Goal: Task Accomplishment & Management: Use online tool/utility

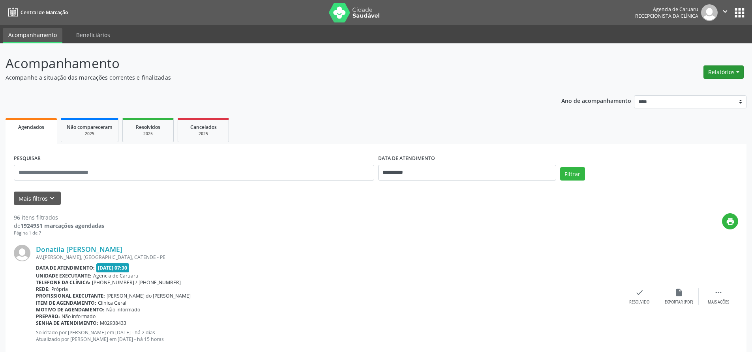
click at [710, 74] on button "Relatórios" at bounding box center [723, 72] width 40 height 13
click at [53, 201] on icon "keyboard_arrow_down" at bounding box center [52, 198] width 9 height 9
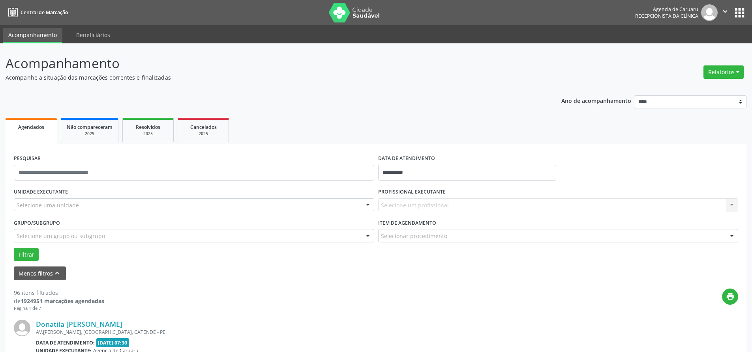
click at [412, 205] on div "Selecione um profissional Nenhum resultado encontrado para: " " Não há nenhuma …" at bounding box center [558, 205] width 360 height 13
click at [731, 208] on div "Selecione um profissional Nenhum resultado encontrado para: " " Não há nenhuma …" at bounding box center [558, 205] width 360 height 13
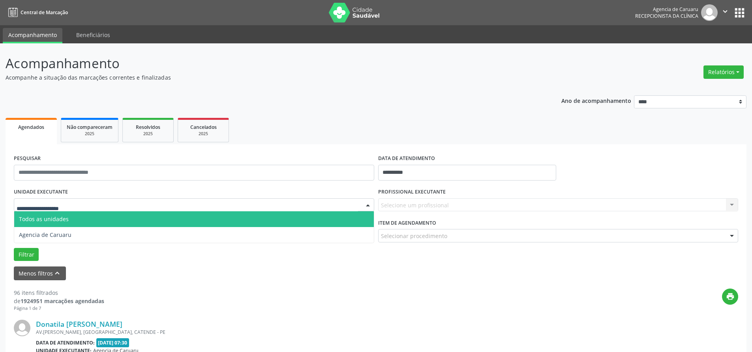
click at [72, 211] on div at bounding box center [194, 205] width 360 height 13
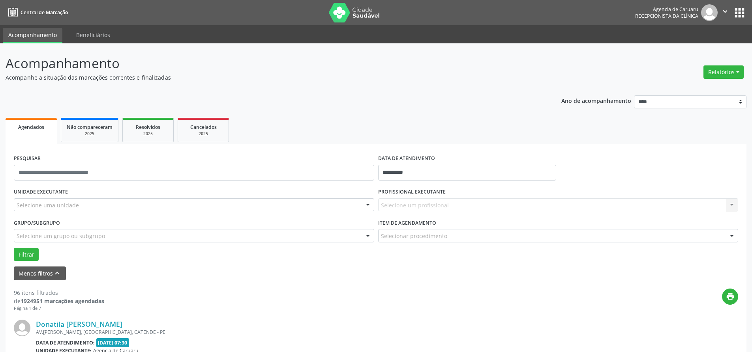
click at [366, 207] on div at bounding box center [368, 205] width 12 height 13
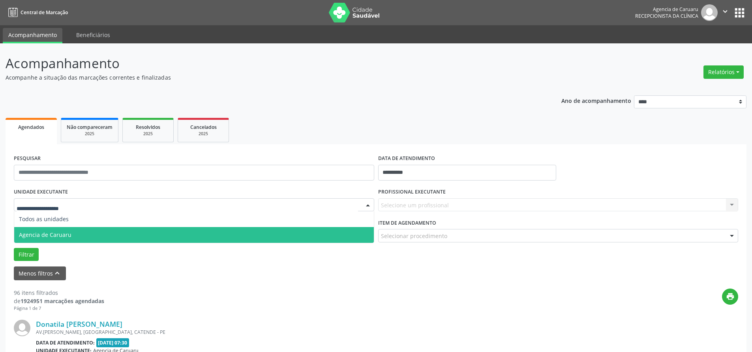
click at [208, 232] on span "Agencia de Caruaru" at bounding box center [194, 235] width 360 height 16
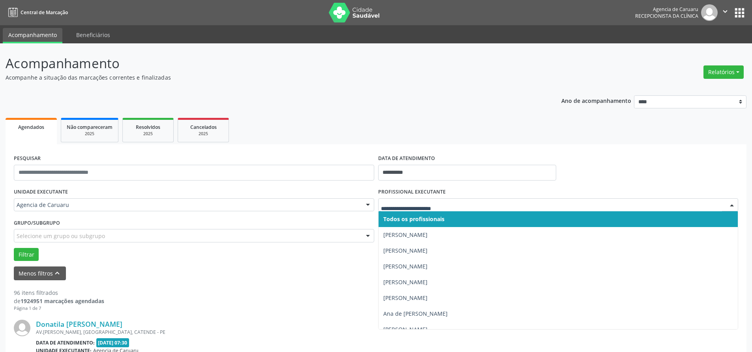
click at [731, 204] on div at bounding box center [732, 205] width 12 height 13
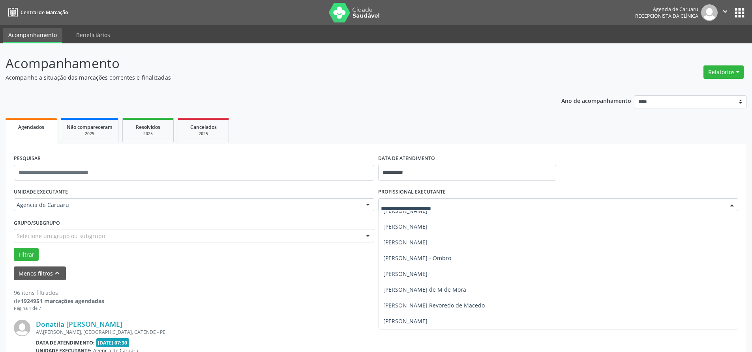
scroll to position [355, 0]
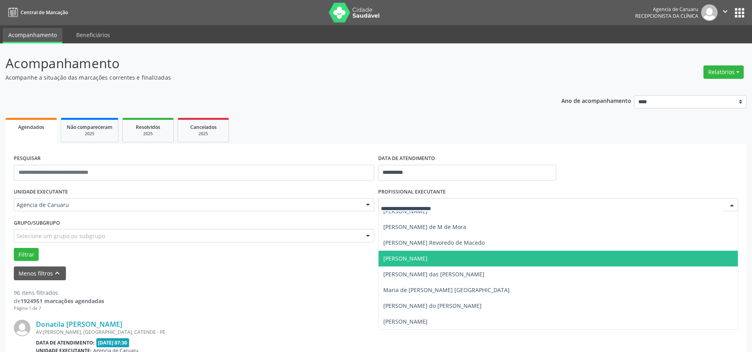
click at [516, 260] on span "[PERSON_NAME]" at bounding box center [559, 259] width 360 height 16
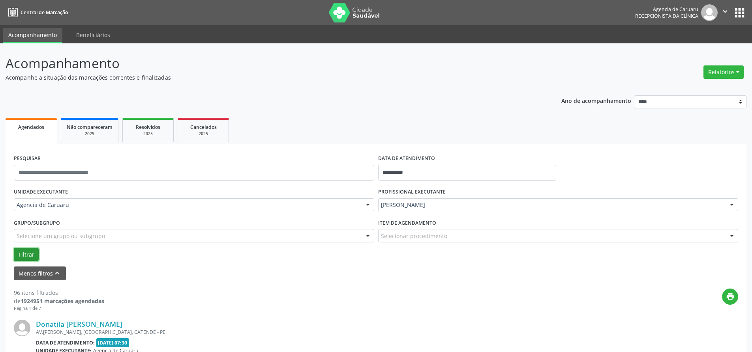
click at [32, 256] on button "Filtrar" at bounding box center [26, 254] width 25 height 13
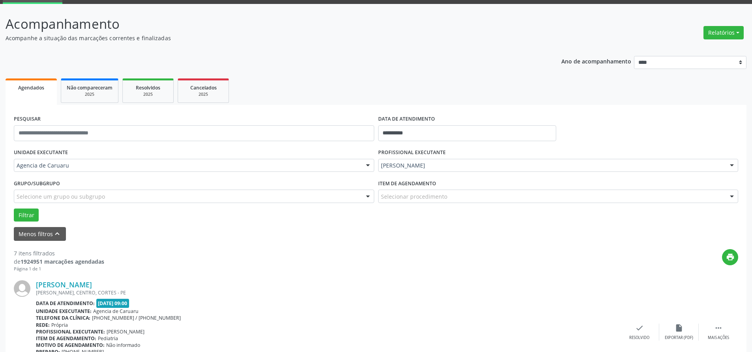
scroll to position [0, 0]
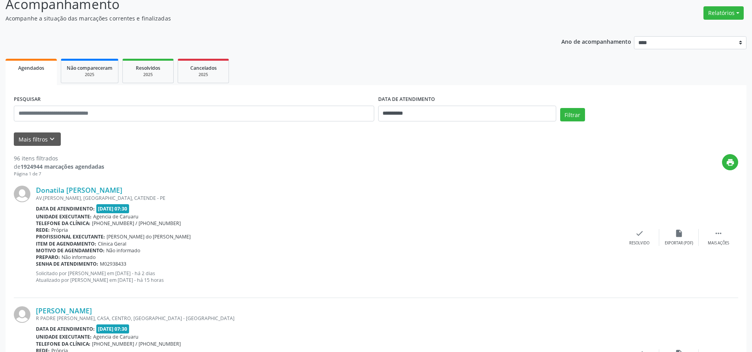
scroll to position [79, 0]
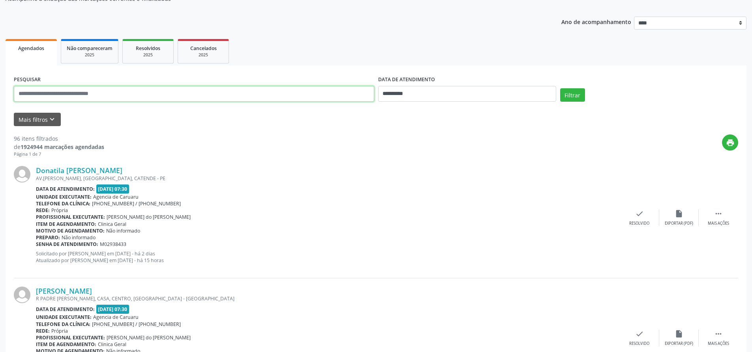
click at [193, 96] on input "text" at bounding box center [194, 94] width 360 height 16
click at [568, 98] on button "Filtrar" at bounding box center [572, 94] width 25 height 13
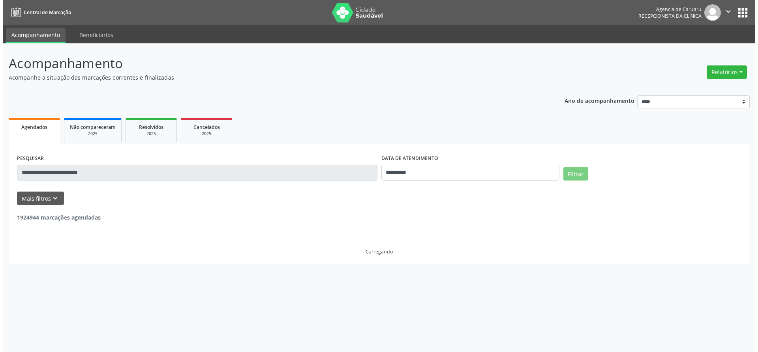
scroll to position [0, 0]
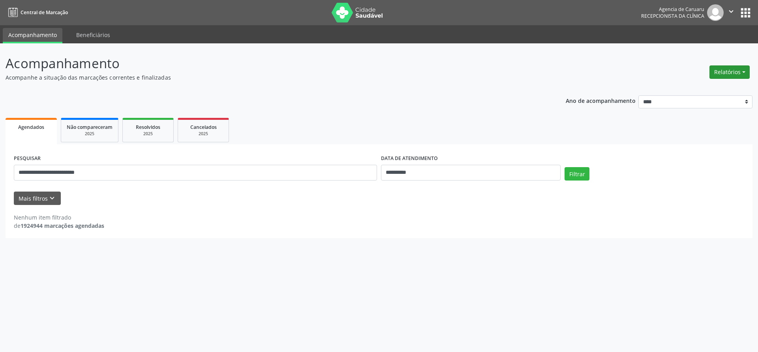
click at [722, 70] on button "Relatórios" at bounding box center [729, 72] width 40 height 13
click at [696, 88] on link "Agendamentos" at bounding box center [707, 89] width 85 height 11
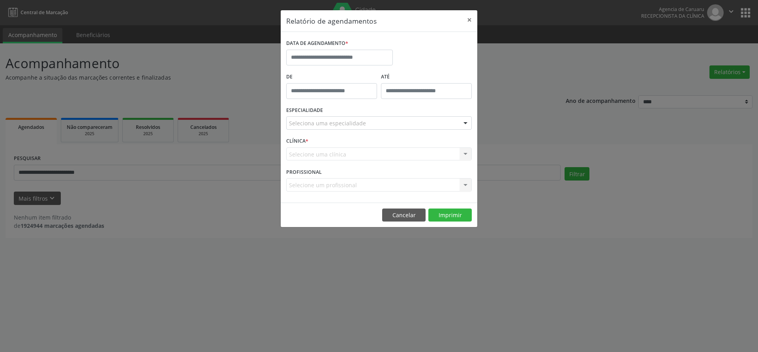
click at [468, 124] on div at bounding box center [465, 123] width 12 height 13
click at [511, 116] on div "Relatório de agendamentos × DATA DE AGENDAMENTO * De ATÉ ESPECIALIDADE Selecion…" at bounding box center [379, 176] width 758 height 352
click at [395, 217] on button "Cancelar" at bounding box center [403, 215] width 43 height 13
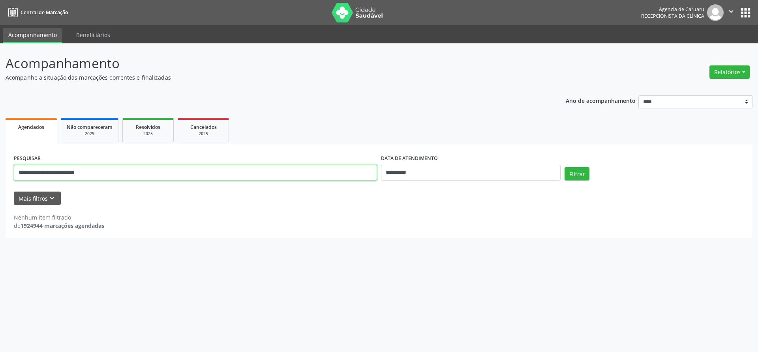
click at [112, 174] on input "**********" at bounding box center [195, 173] width 363 height 16
type input "*"
click at [420, 175] on input "**********" at bounding box center [471, 173] width 180 height 16
click at [720, 73] on button "Relatórios" at bounding box center [729, 72] width 40 height 13
click at [39, 199] on button "Mais filtros keyboard_arrow_down" at bounding box center [37, 199] width 47 height 14
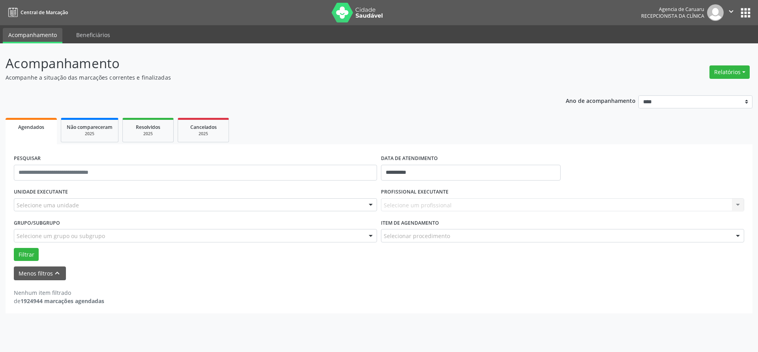
click at [135, 205] on div "Selecione uma unidade" at bounding box center [195, 205] width 363 height 13
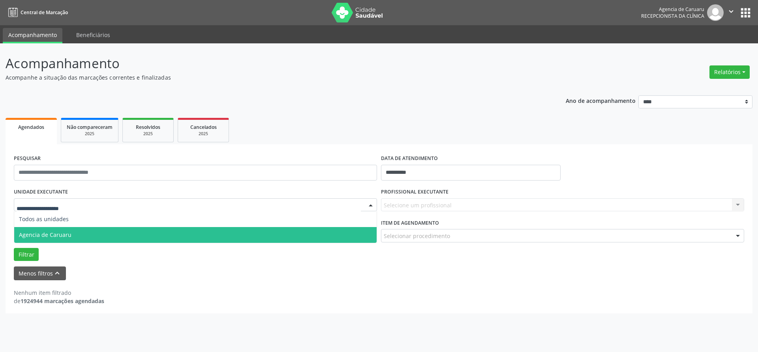
click at [112, 234] on span "Agencia de Caruaru" at bounding box center [195, 235] width 362 height 16
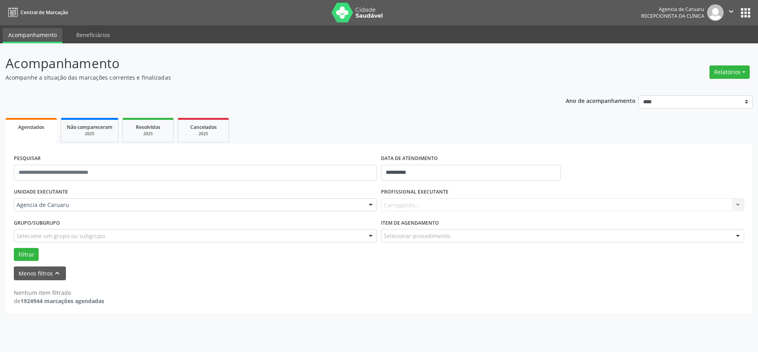
click at [739, 207] on div "Carregando... Nenhum resultado encontrado para: " " Não há nenhuma opção para s…" at bounding box center [562, 205] width 363 height 13
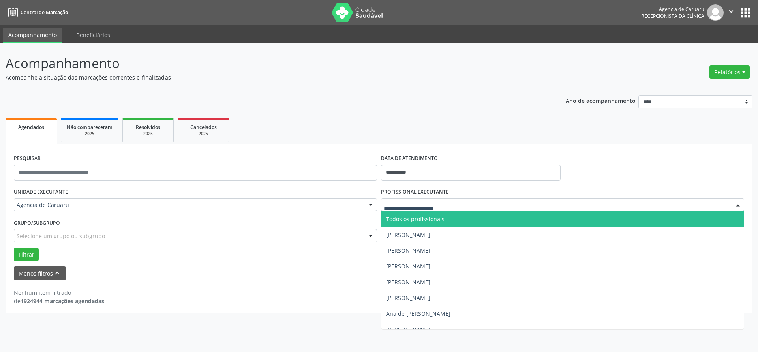
click at [738, 204] on div at bounding box center [738, 205] width 12 height 13
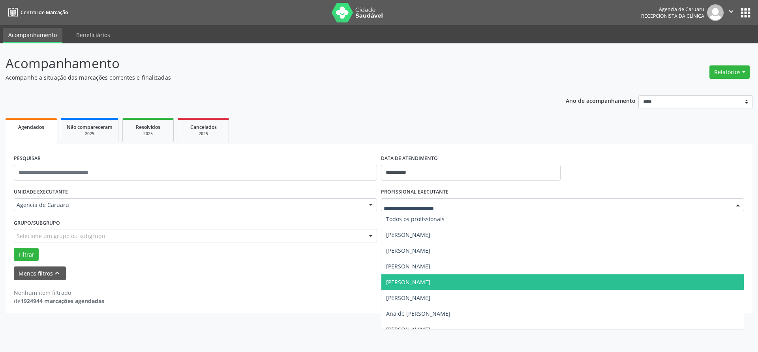
click at [611, 286] on span "[PERSON_NAME]" at bounding box center [562, 283] width 362 height 16
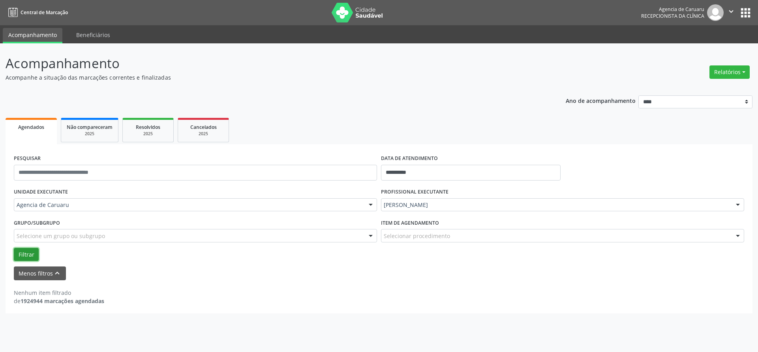
click at [25, 259] on button "Filtrar" at bounding box center [26, 254] width 25 height 13
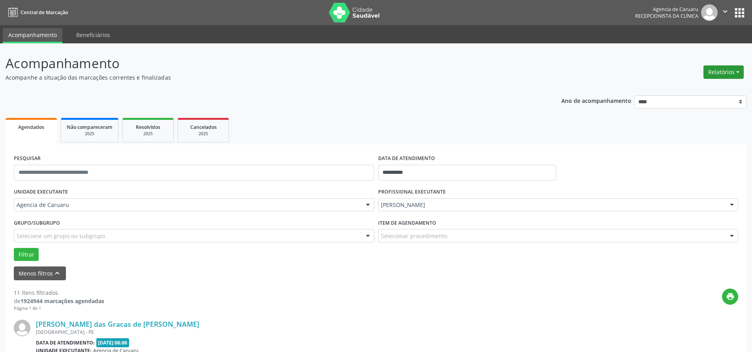
click at [710, 71] on button "Relatórios" at bounding box center [723, 72] width 40 height 13
click at [696, 89] on link "Agendamentos" at bounding box center [701, 89] width 85 height 11
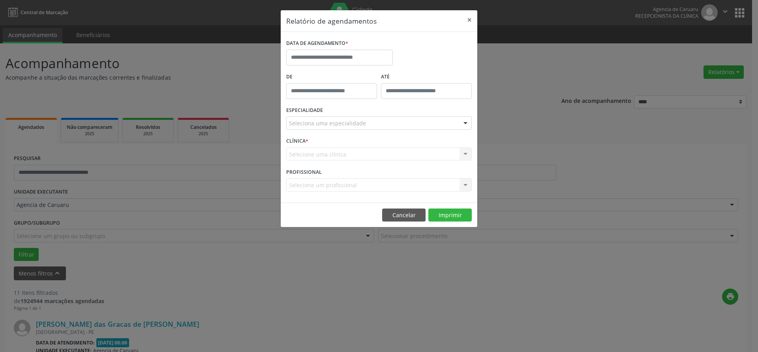
type input "*****"
click at [356, 97] on input "*****" at bounding box center [331, 91] width 91 height 16
drag, startPoint x: 416, startPoint y: 110, endPoint x: 424, endPoint y: 111, distance: 7.1
click at [418, 111] on div "ESPECIALIDADE Seleciona uma especialidade Todas as especialidades Alergologia A…" at bounding box center [378, 120] width 189 height 31
click at [331, 62] on input "text" at bounding box center [339, 58] width 107 height 16
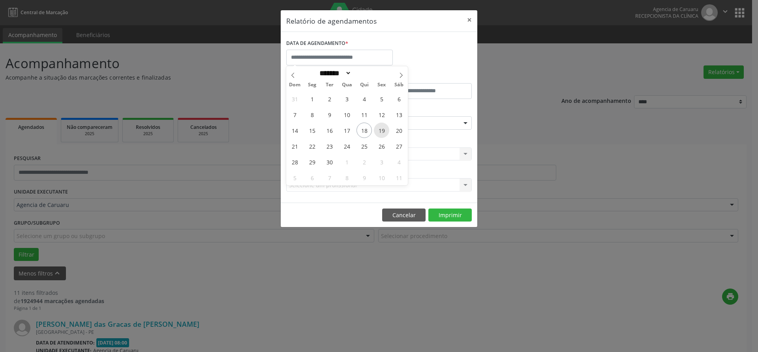
click at [383, 129] on span "19" at bounding box center [381, 130] width 15 height 15
type input "**********"
click at [383, 129] on span "19" at bounding box center [381, 130] width 15 height 15
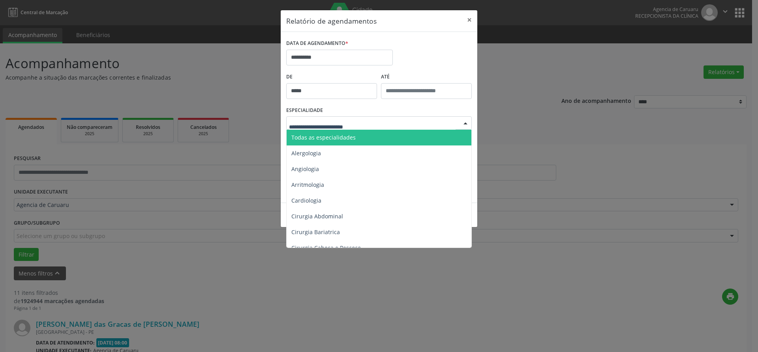
click at [337, 136] on span "Todas as especialidades" at bounding box center [323, 137] width 64 height 7
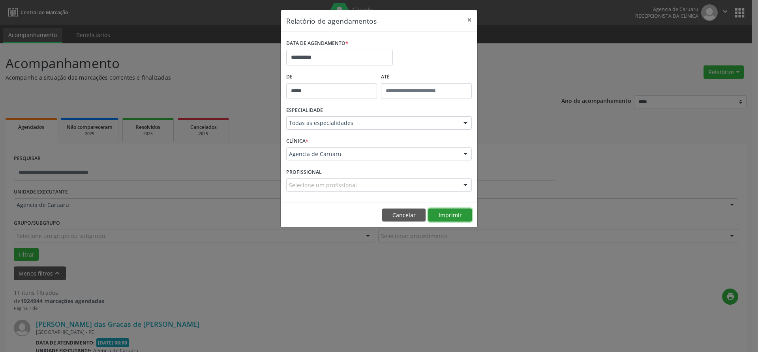
click at [441, 220] on button "Imprimir" at bounding box center [449, 215] width 43 height 13
click at [410, 216] on button "Cancelar" at bounding box center [403, 215] width 43 height 13
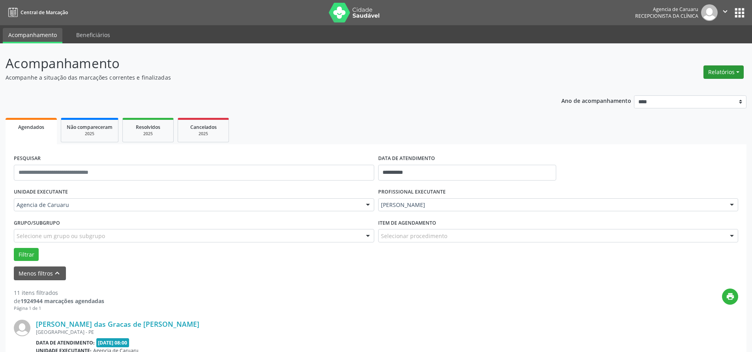
click at [710, 74] on button "Relatórios" at bounding box center [723, 72] width 40 height 13
